Goal: Complete application form

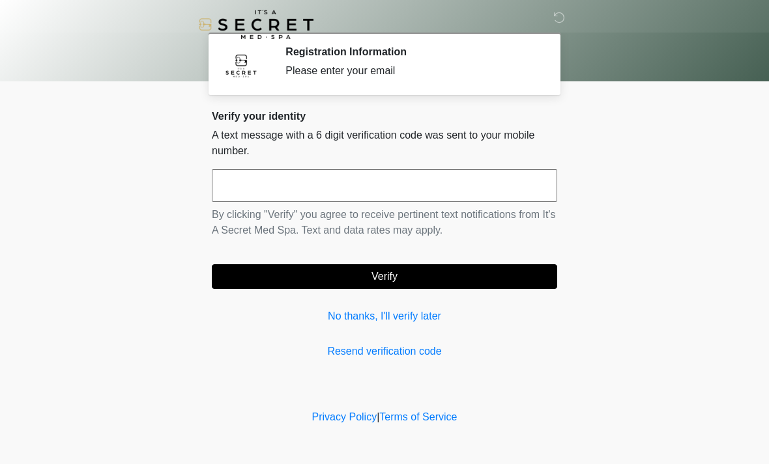
click at [354, 177] on input "text" at bounding box center [384, 185] width 345 height 33
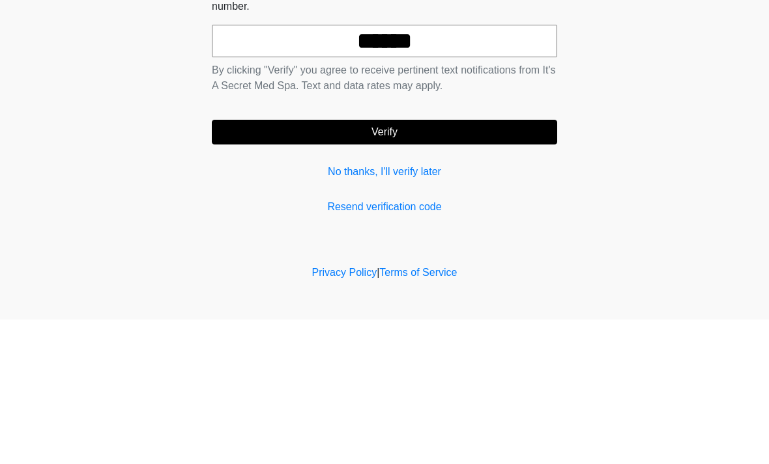
type input "******"
click at [434, 264] on button "Verify" at bounding box center [384, 276] width 345 height 25
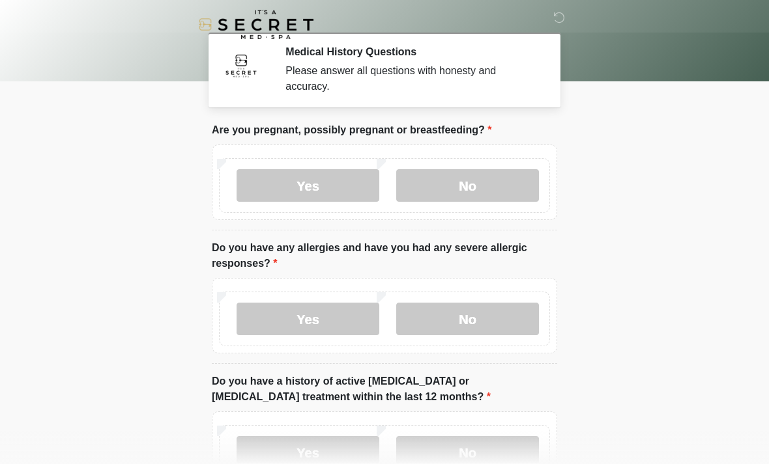
click at [493, 183] on label "No" at bounding box center [467, 185] width 143 height 33
click at [469, 316] on label "No" at bounding box center [467, 319] width 143 height 33
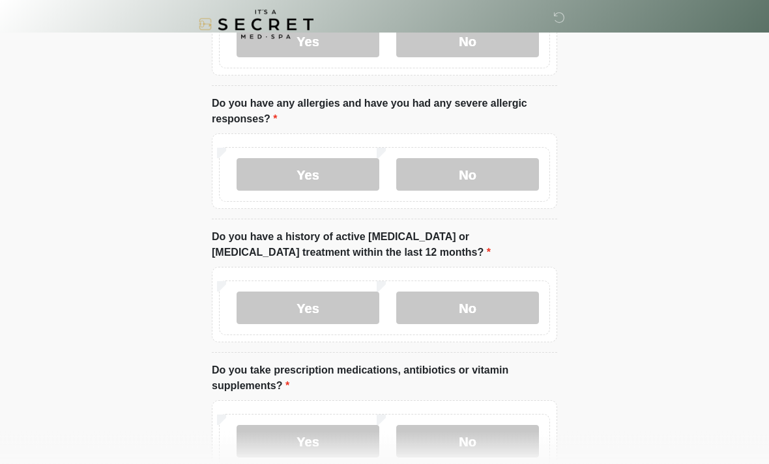
scroll to position [145, 0]
click at [482, 308] on label "No" at bounding box center [467, 308] width 143 height 33
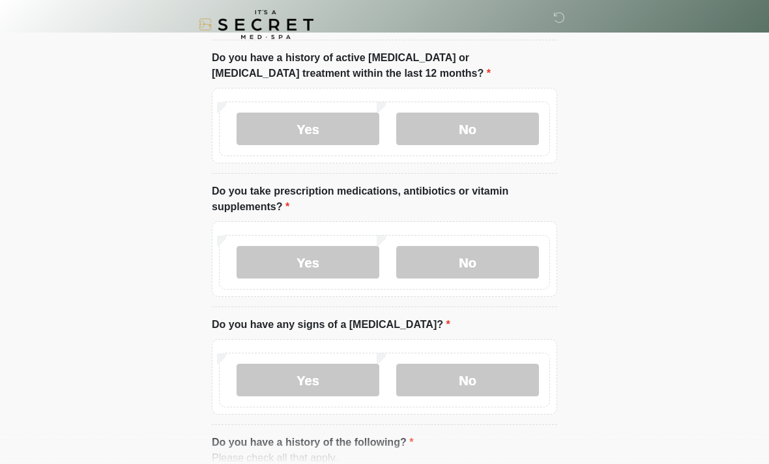
scroll to position [332, 0]
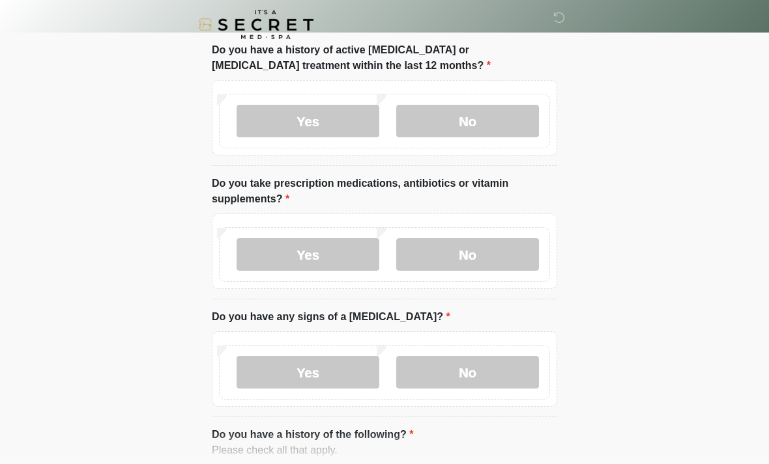
click at [479, 257] on label "No" at bounding box center [467, 254] width 143 height 33
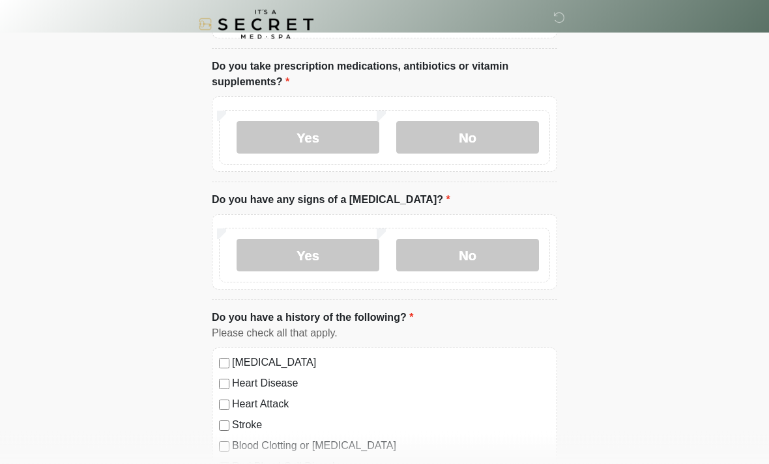
scroll to position [448, 0]
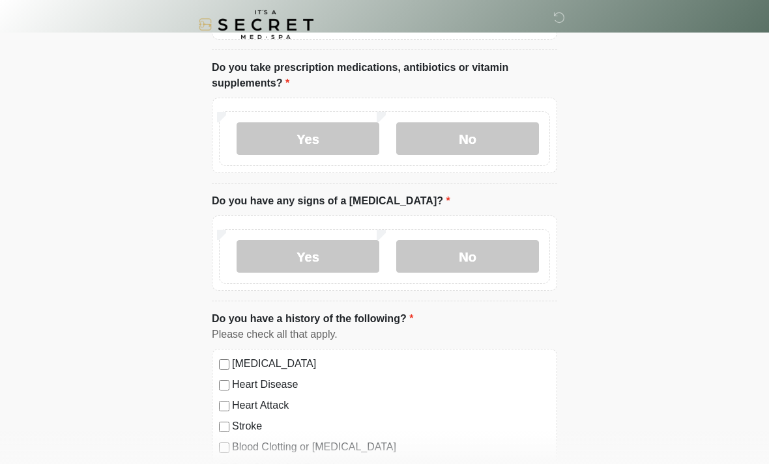
click at [509, 254] on label "No" at bounding box center [467, 256] width 143 height 33
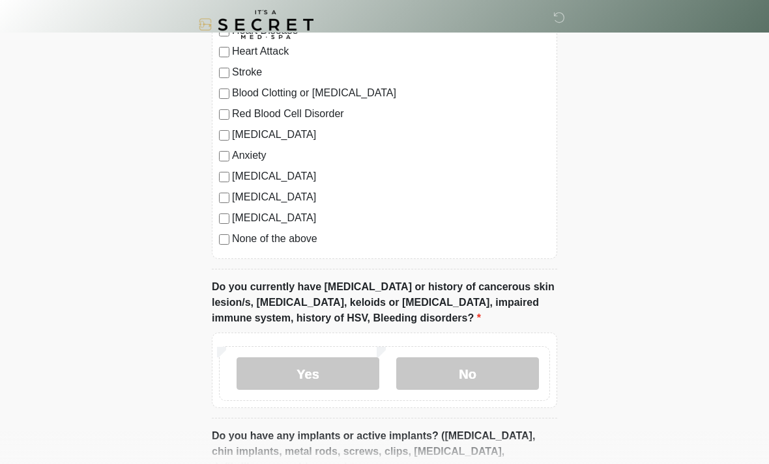
scroll to position [825, 0]
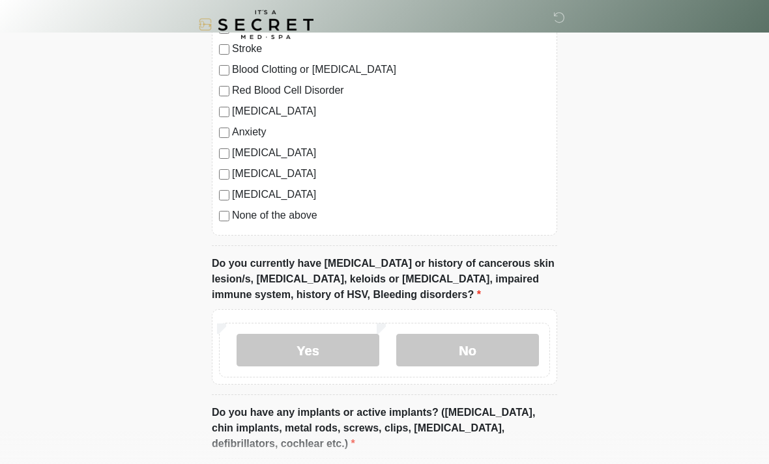
click at [472, 349] on label "No" at bounding box center [467, 350] width 143 height 33
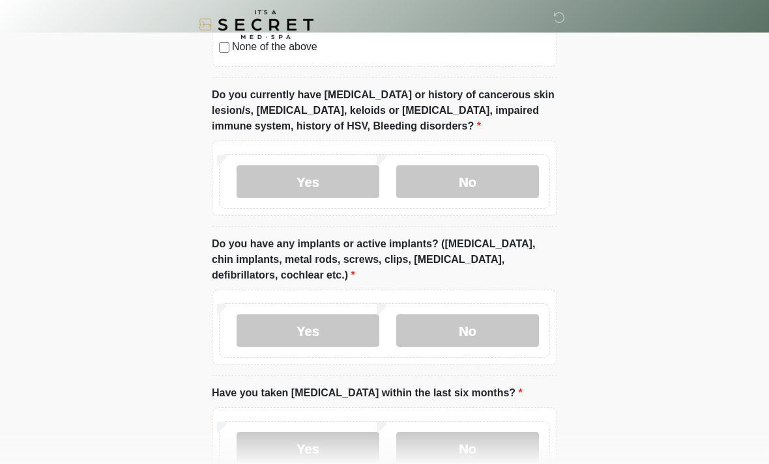
scroll to position [1005, 0]
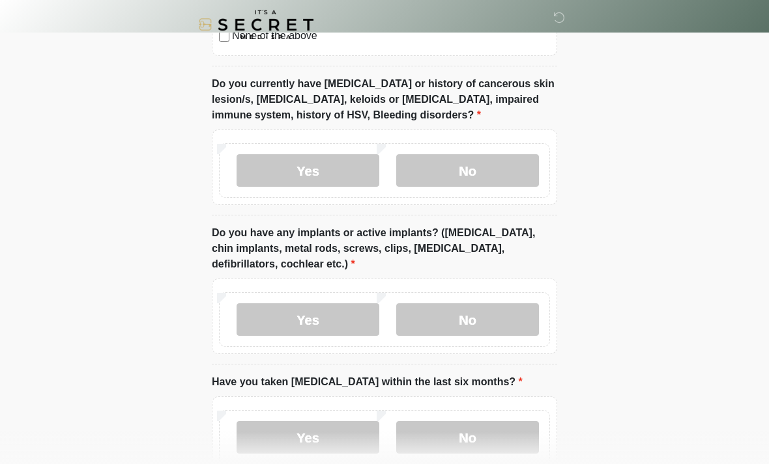
click at [343, 320] on label "Yes" at bounding box center [307, 320] width 143 height 33
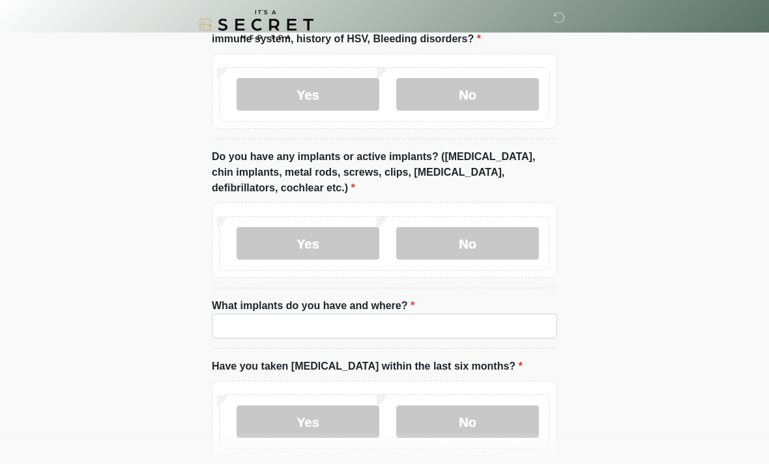
scroll to position [1087, 0]
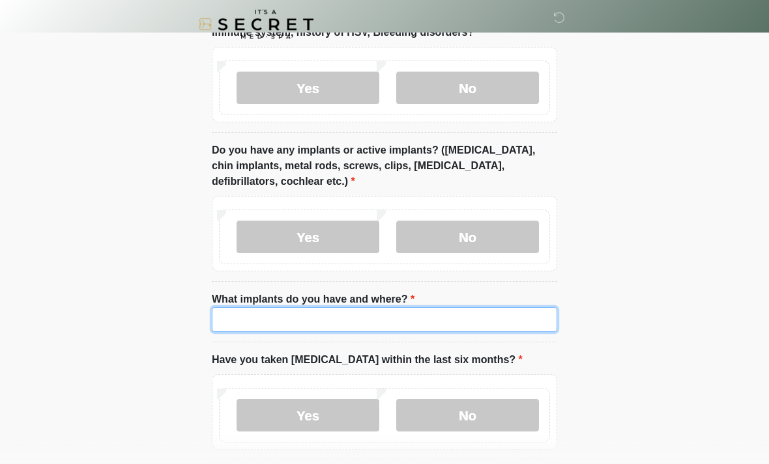
click at [442, 310] on input "What implants do you have and where?" at bounding box center [384, 320] width 345 height 25
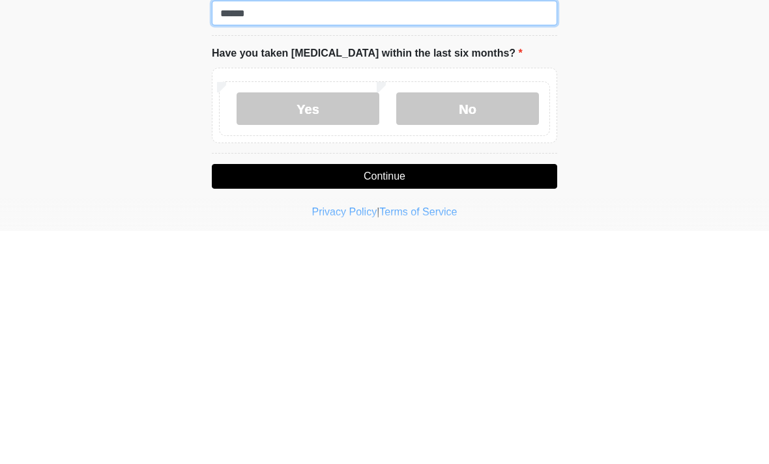
scroll to position [1169, 0]
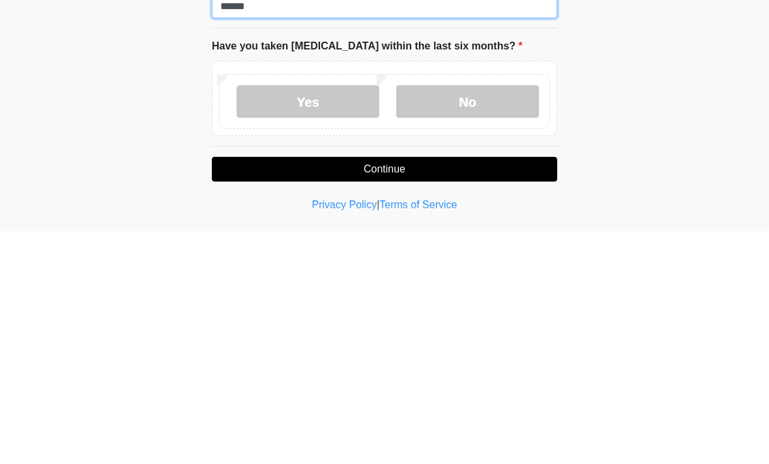
type input "******"
click at [468, 319] on label "No" at bounding box center [467, 335] width 143 height 33
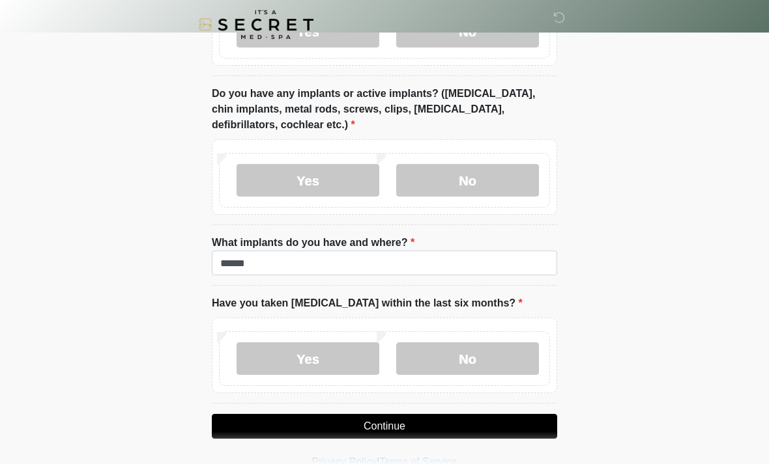
click at [511, 427] on button "Continue" at bounding box center [384, 426] width 345 height 25
click at [491, 433] on button "Continue" at bounding box center [384, 426] width 345 height 25
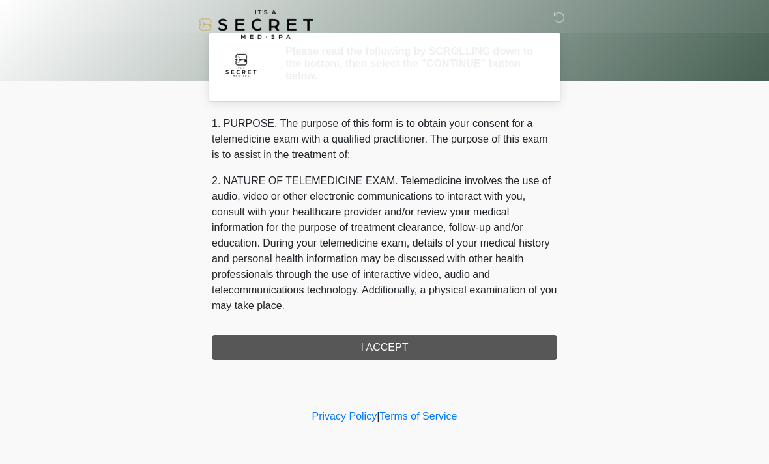
scroll to position [0, 0]
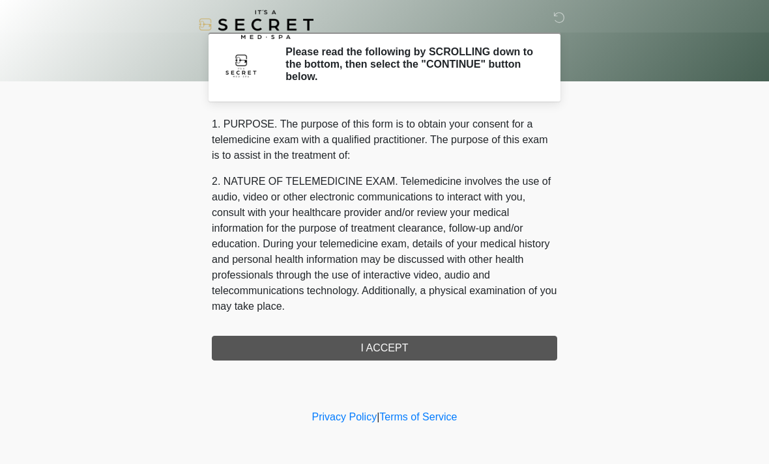
click at [397, 343] on div "1. PURPOSE. The purpose of this form is to obtain your consent for a telemedici…" at bounding box center [384, 239] width 345 height 244
click at [406, 347] on div "1. PURPOSE. The purpose of this form is to obtain your consent for a telemedici…" at bounding box center [384, 239] width 345 height 244
click at [380, 350] on div "1. PURPOSE. The purpose of this form is to obtain your consent for a telemedici…" at bounding box center [384, 239] width 345 height 244
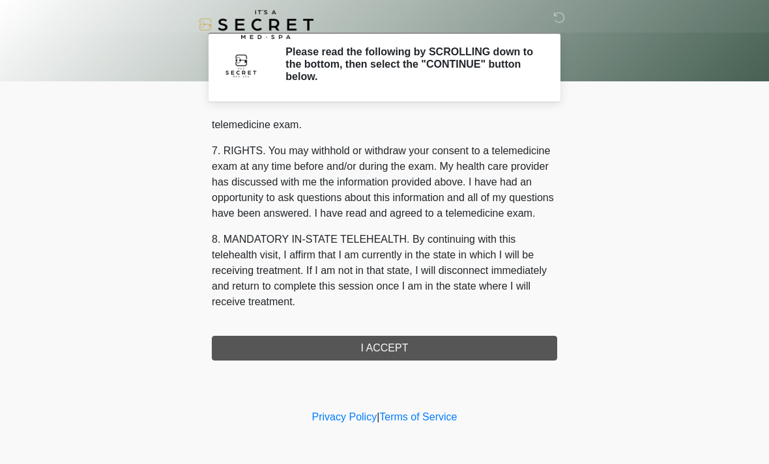
scroll to position [552, 0]
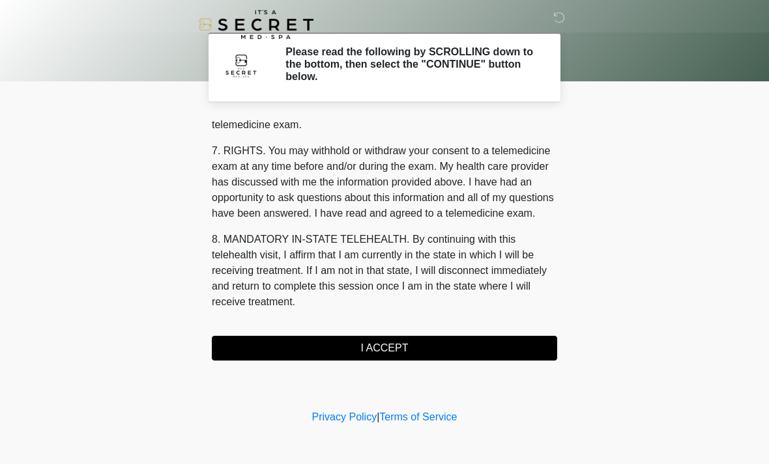
click at [419, 353] on button "I ACCEPT" at bounding box center [384, 348] width 345 height 25
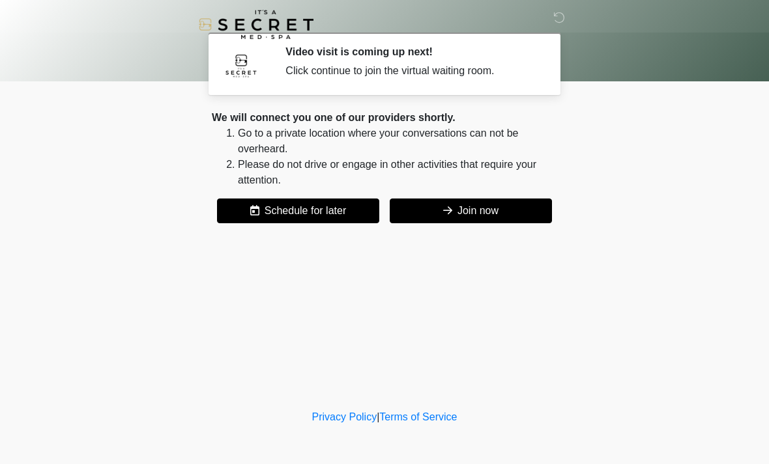
click at [493, 203] on button "Join now" at bounding box center [471, 211] width 162 height 25
